Goal: Navigation & Orientation: Find specific page/section

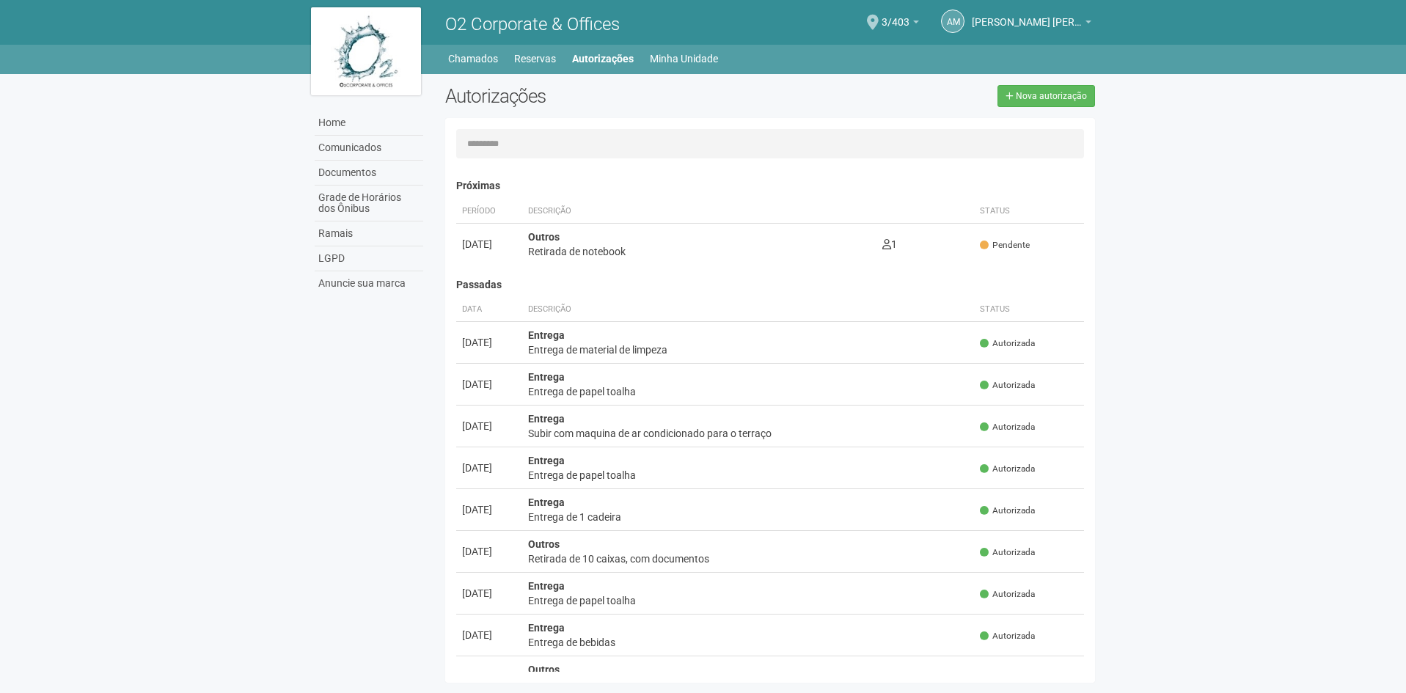
scroll to position [23, 0]
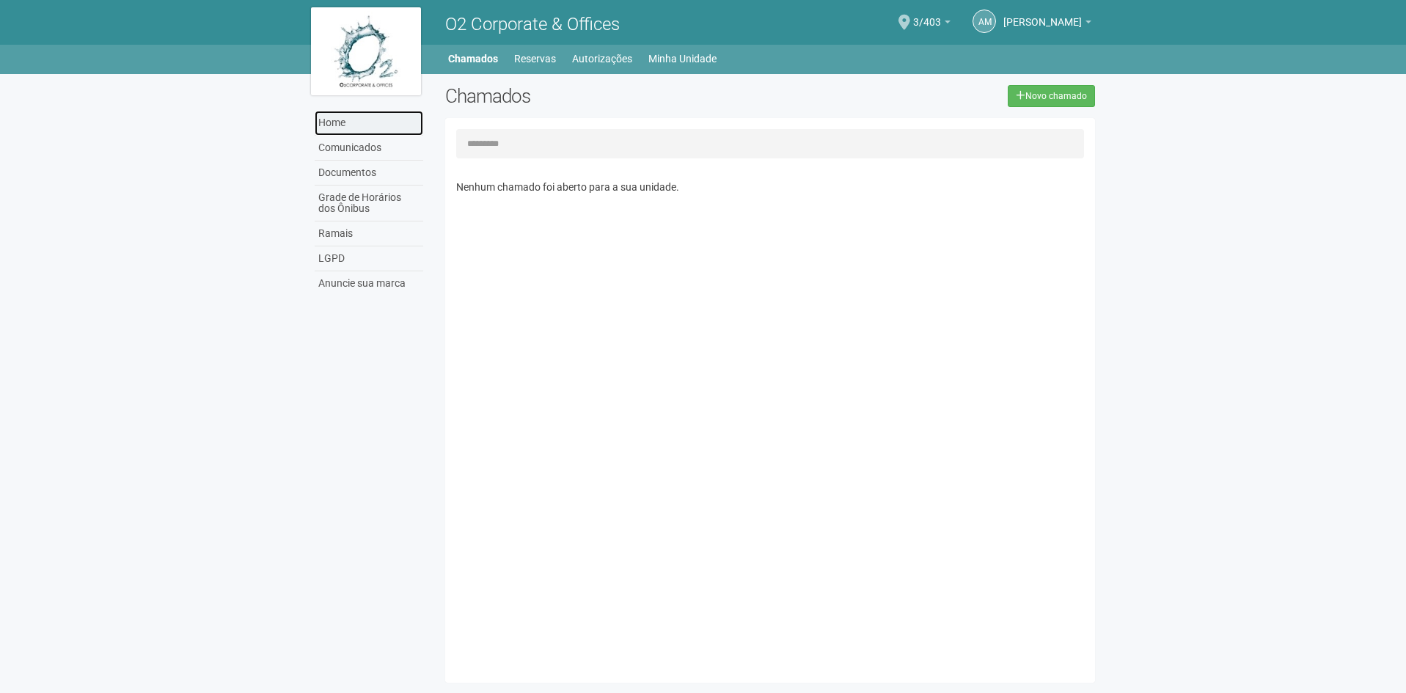
click at [361, 132] on link "Home" at bounding box center [369, 123] width 109 height 25
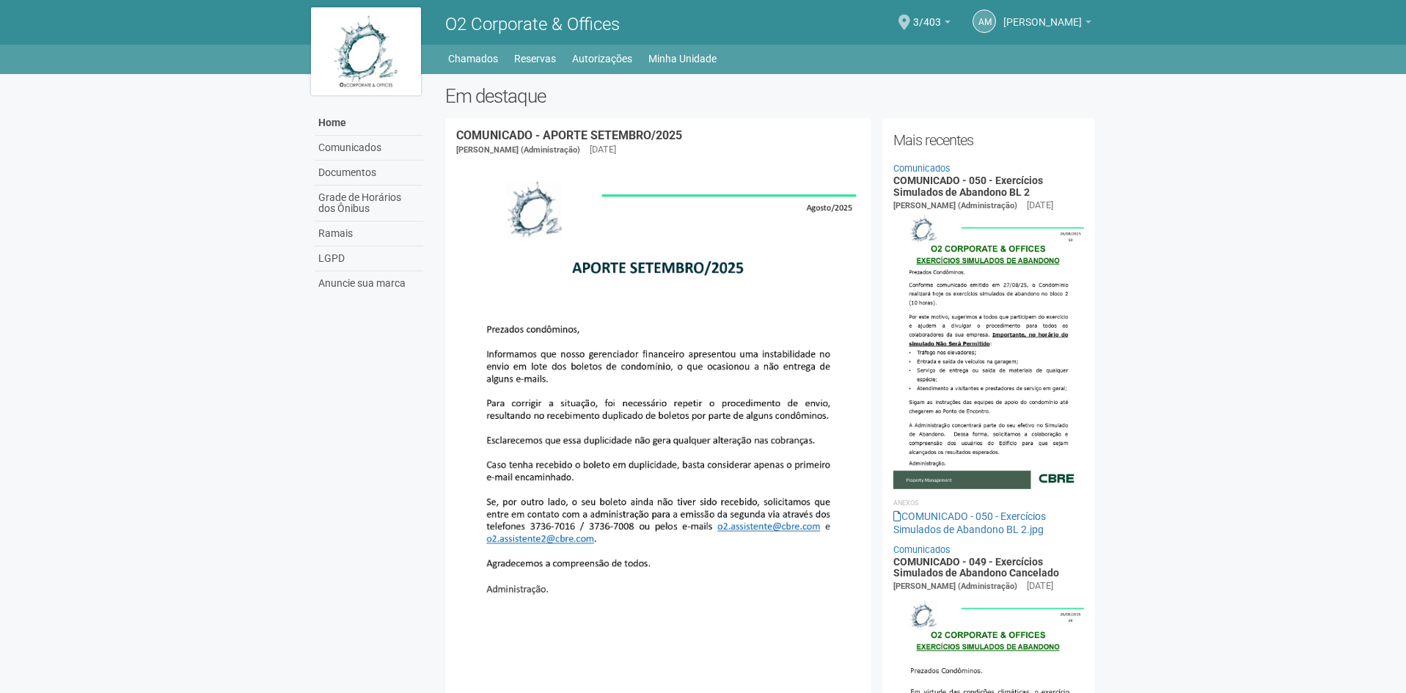
click at [1033, 20] on span "[PERSON_NAME]" at bounding box center [1042, 15] width 78 height 26
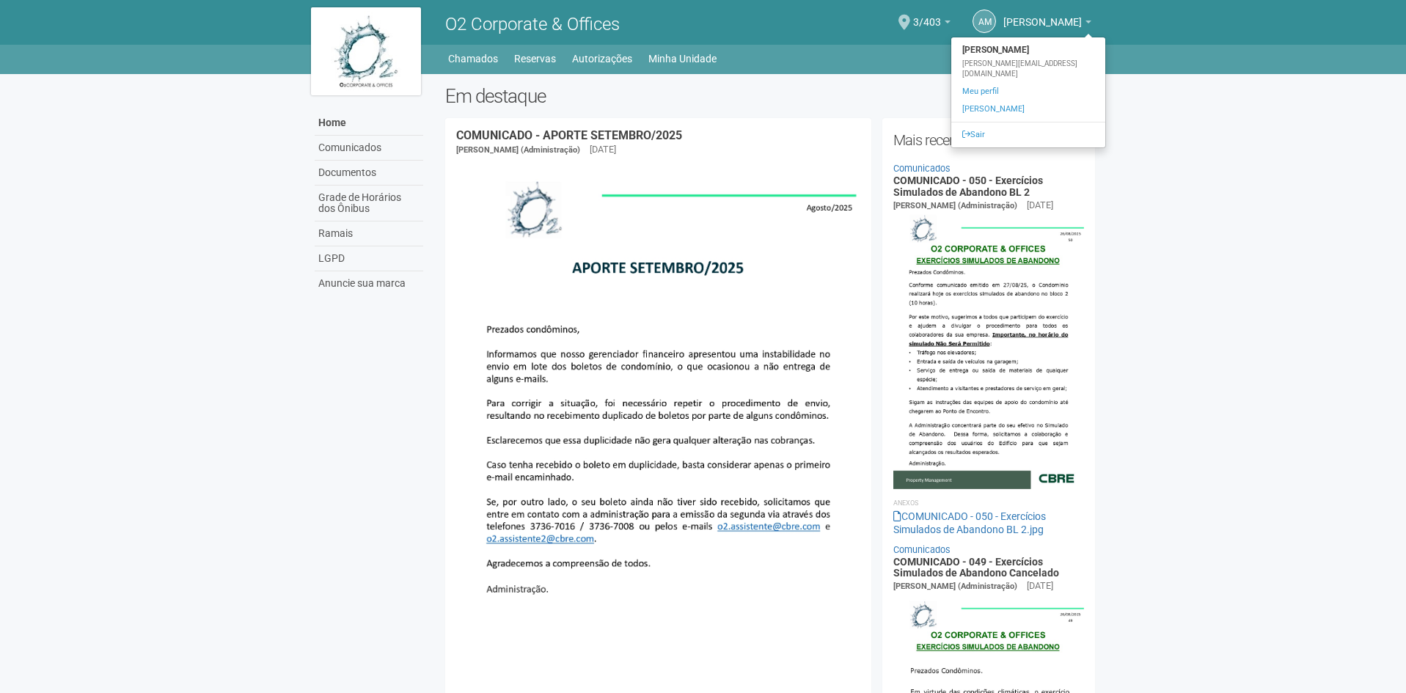
click at [1126, 151] on body "Aguarde... O2 Corporate & Offices AM [PERSON_NAME] [PERSON_NAME] [PERSON_NAME][…" at bounding box center [703, 346] width 1406 height 693
